Goal: Task Accomplishment & Management: Use online tool/utility

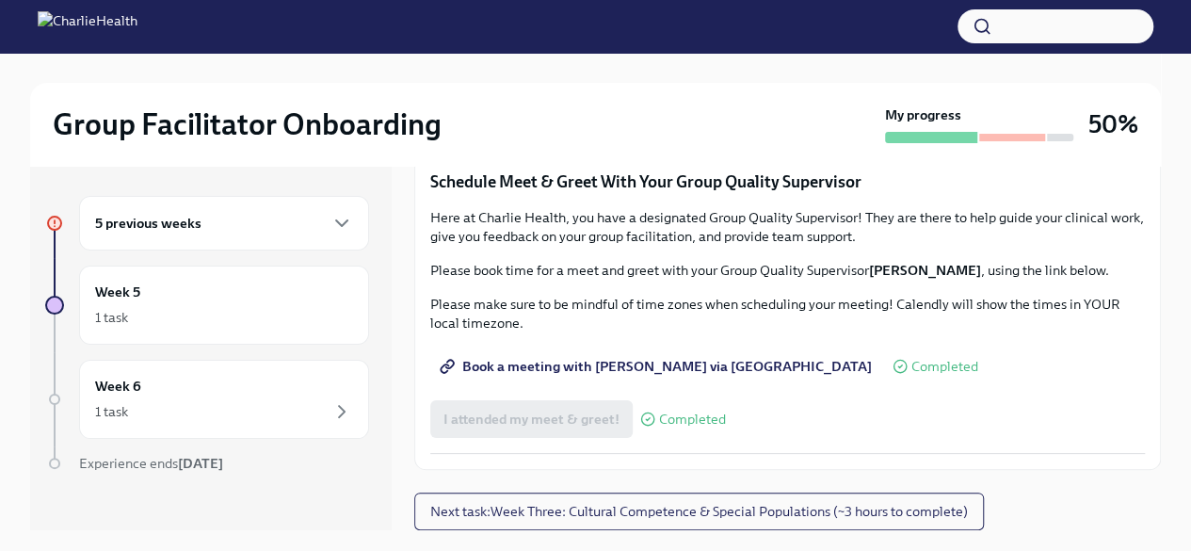
scroll to position [736, 0]
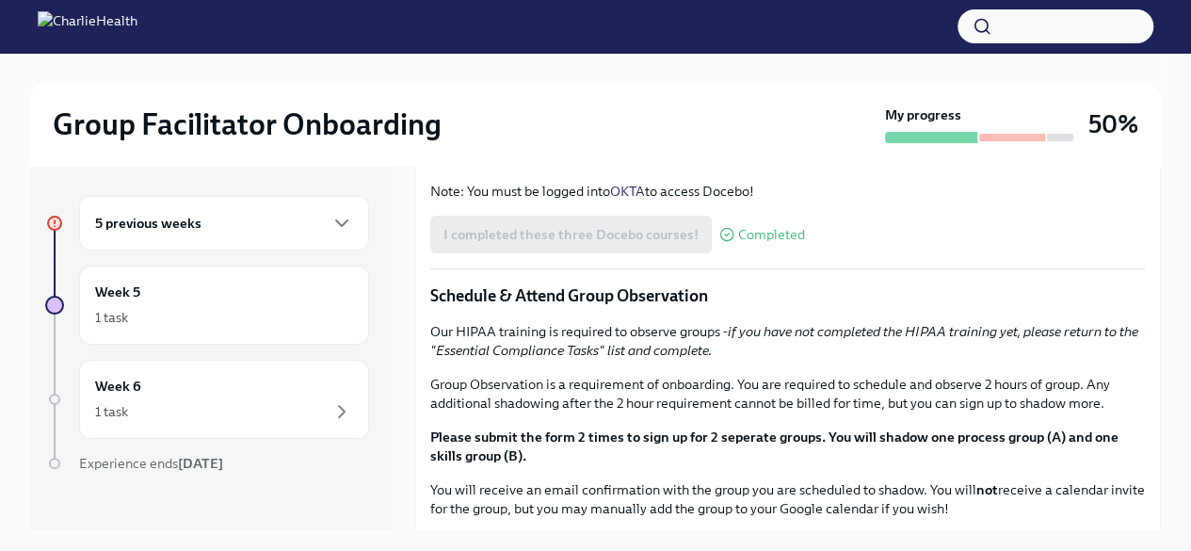
click at [704, 387] on div "You've made it to Week Two of Charlie Health onboarding! Congratulations and th…" at bounding box center [787, 352] width 715 height 1346
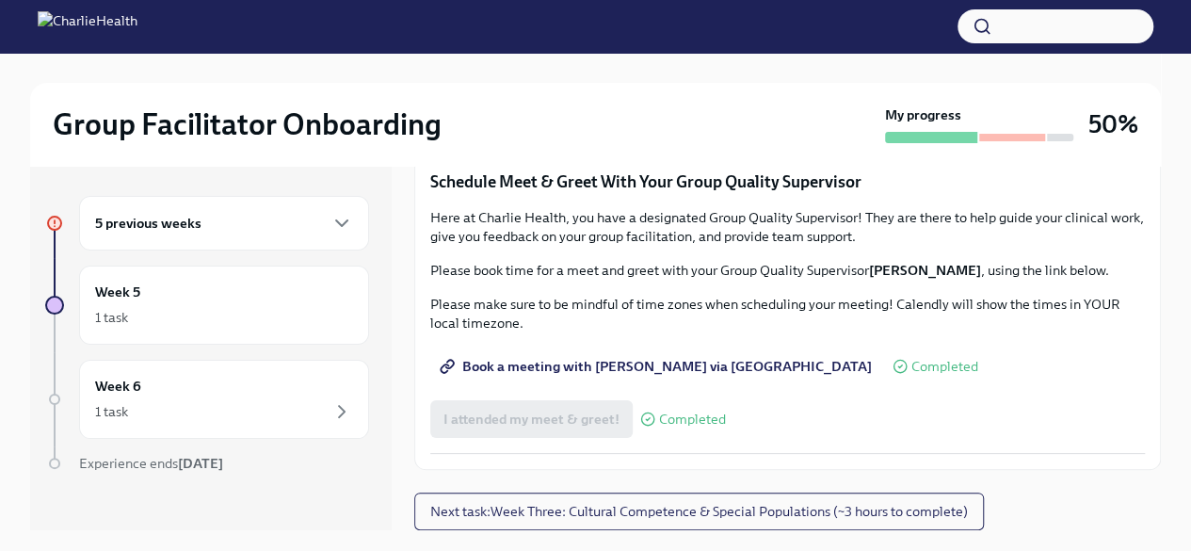
scroll to position [1850, 0]
click at [337, 217] on icon "button" at bounding box center [342, 223] width 23 height 23
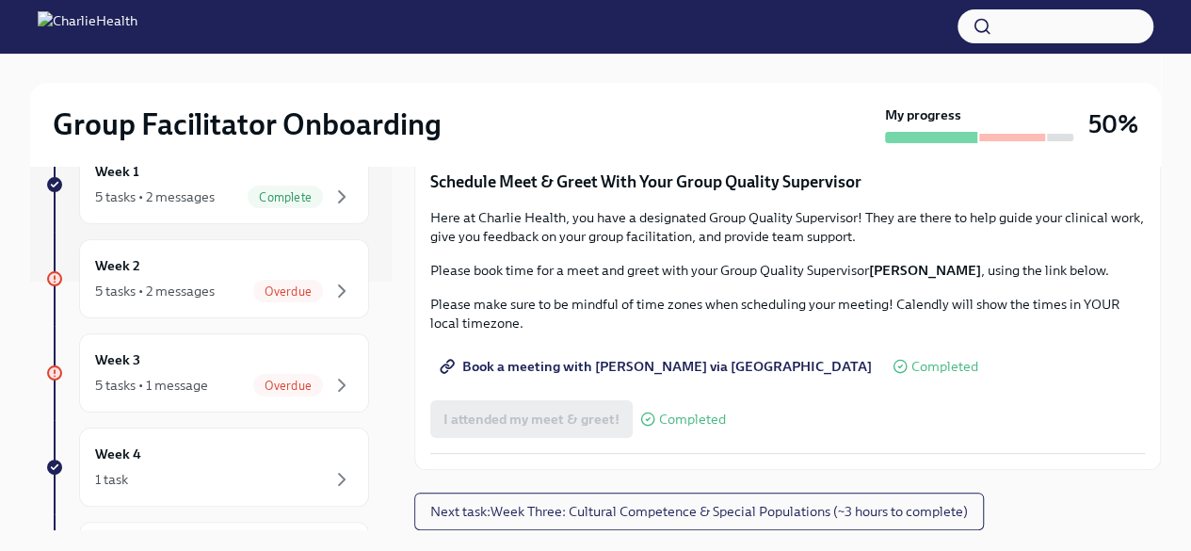
scroll to position [251, 0]
click at [266, 380] on span "Overdue" at bounding box center [288, 383] width 70 height 14
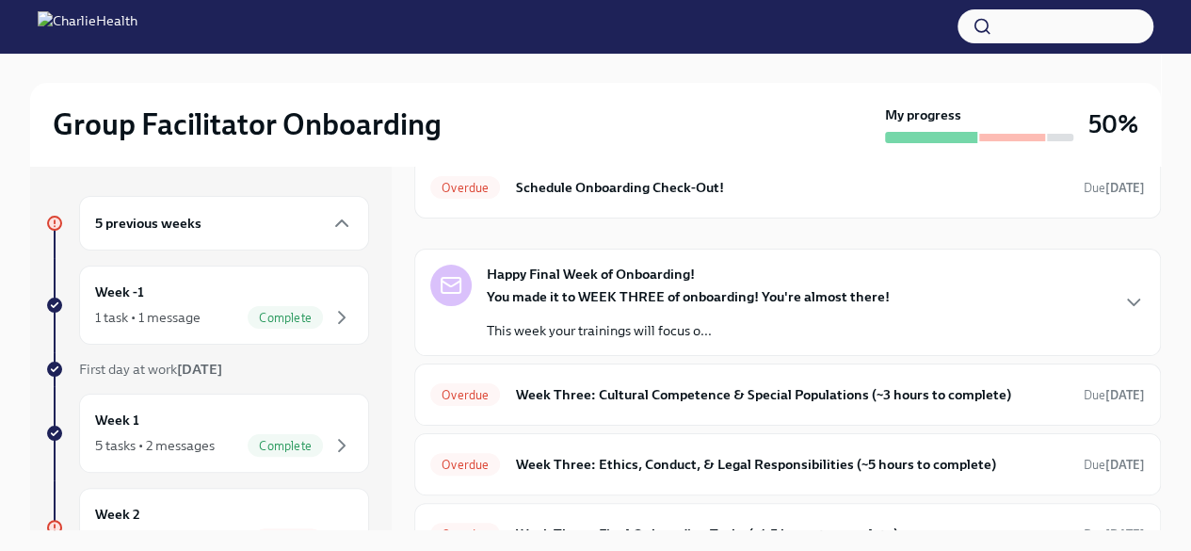
scroll to position [218, 0]
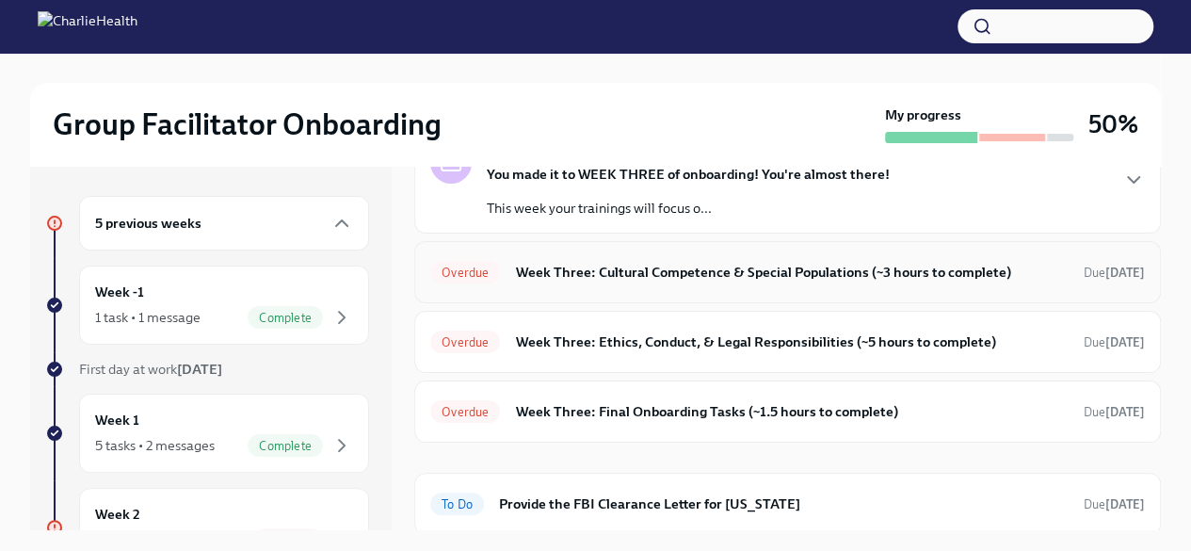
click at [463, 274] on span "Overdue" at bounding box center [465, 273] width 70 height 14
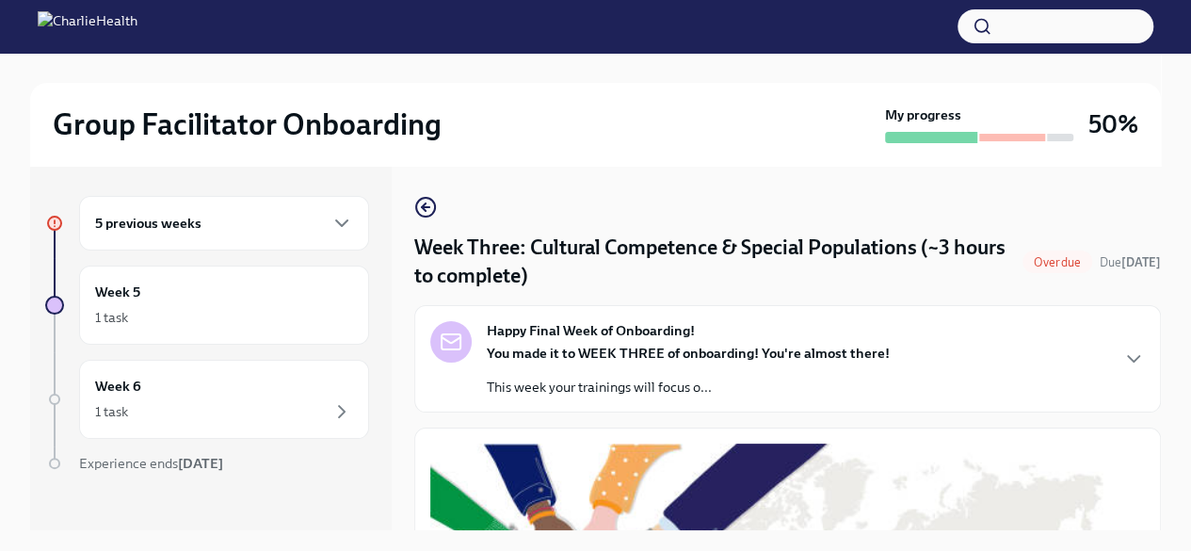
drag, startPoint x: 1160, startPoint y: 218, endPoint x: 1141, endPoint y: 240, distance: 28.7
click at [1141, 240] on div "Group Facilitator Onboarding My progress 50% 5 previous weeks Week 5 1 task Wee…" at bounding box center [595, 318] width 1191 height 530
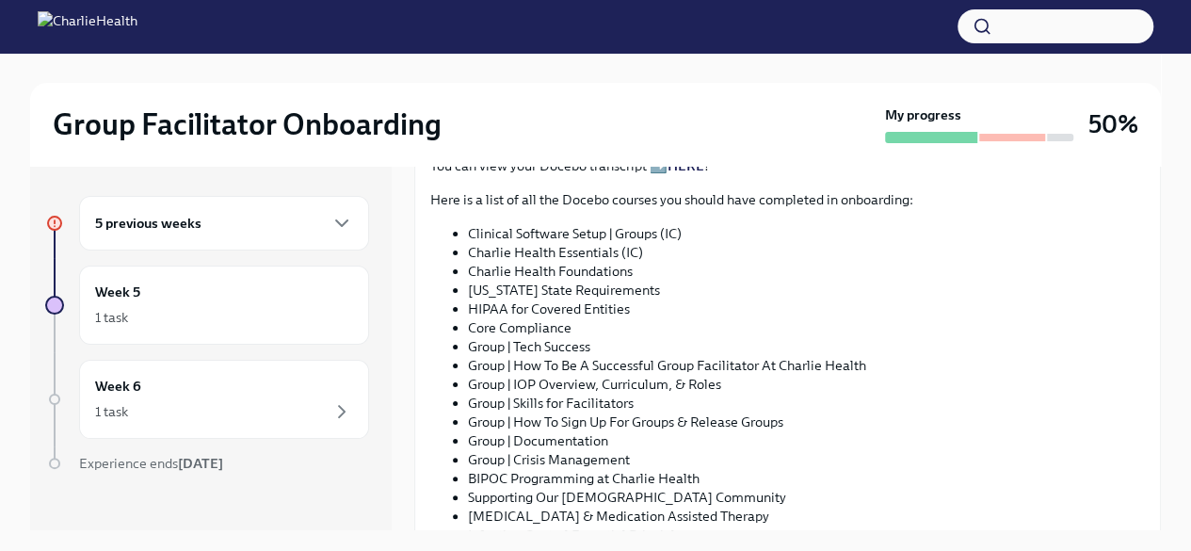
scroll to position [1075, 0]
